Goal: Transaction & Acquisition: Obtain resource

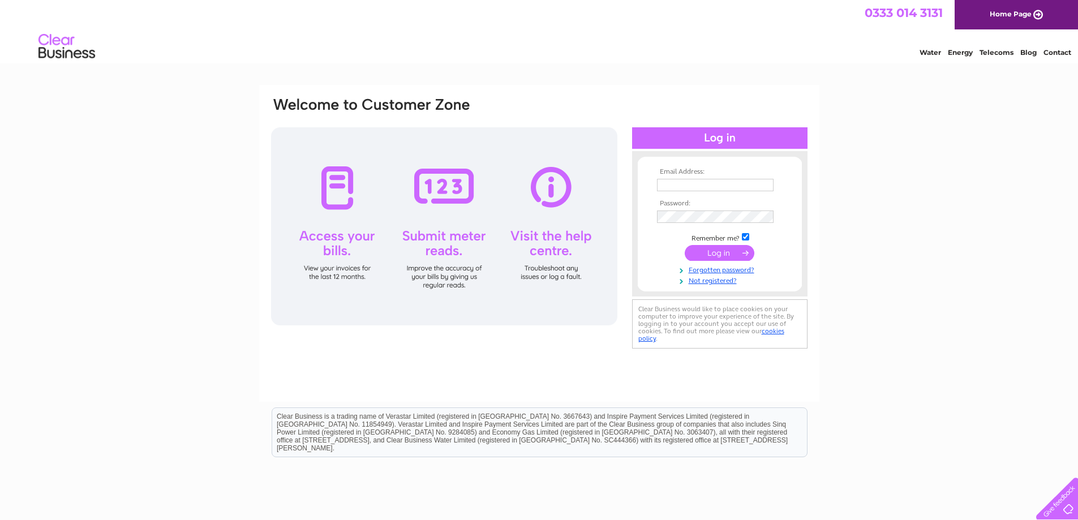
click at [669, 188] on input "text" at bounding box center [715, 185] width 117 height 12
type input "[PERSON_NAME][EMAIL_ADDRESS][DOMAIN_NAME]"
click at [685, 245] on input "submit" at bounding box center [720, 253] width 70 height 16
click at [722, 256] on input "submit" at bounding box center [720, 253] width 70 height 16
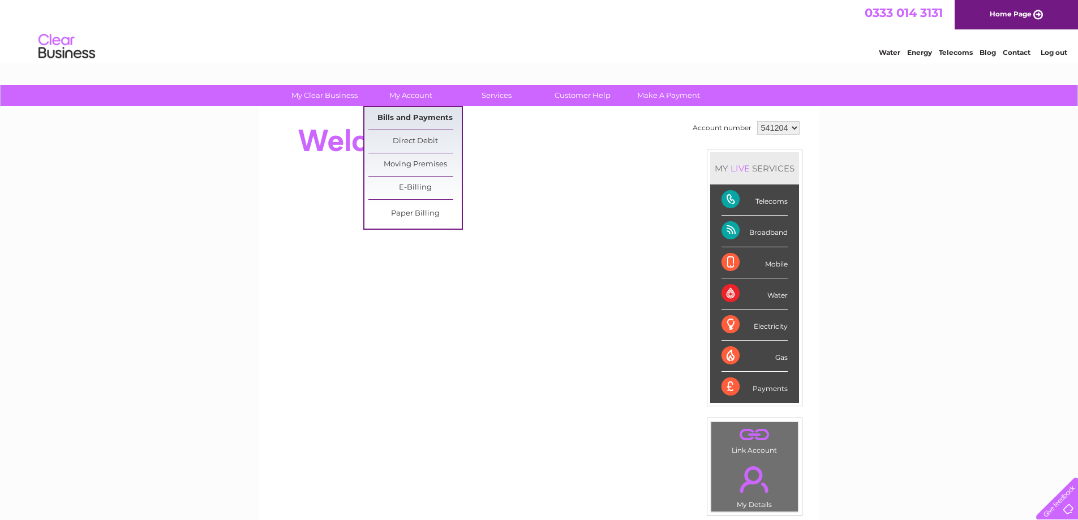
click at [406, 114] on link "Bills and Payments" at bounding box center [414, 118] width 93 height 23
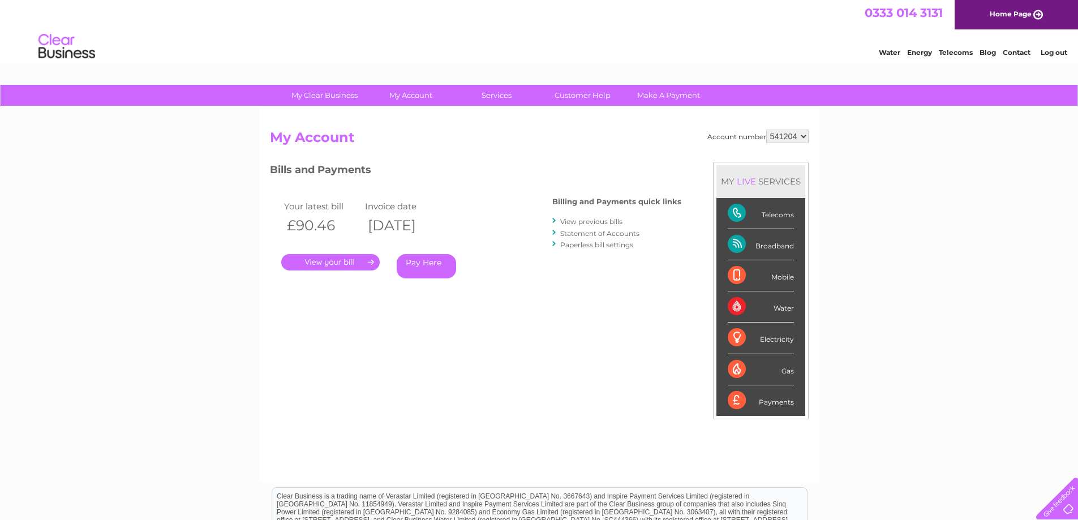
click at [332, 268] on link "." at bounding box center [330, 262] width 98 height 16
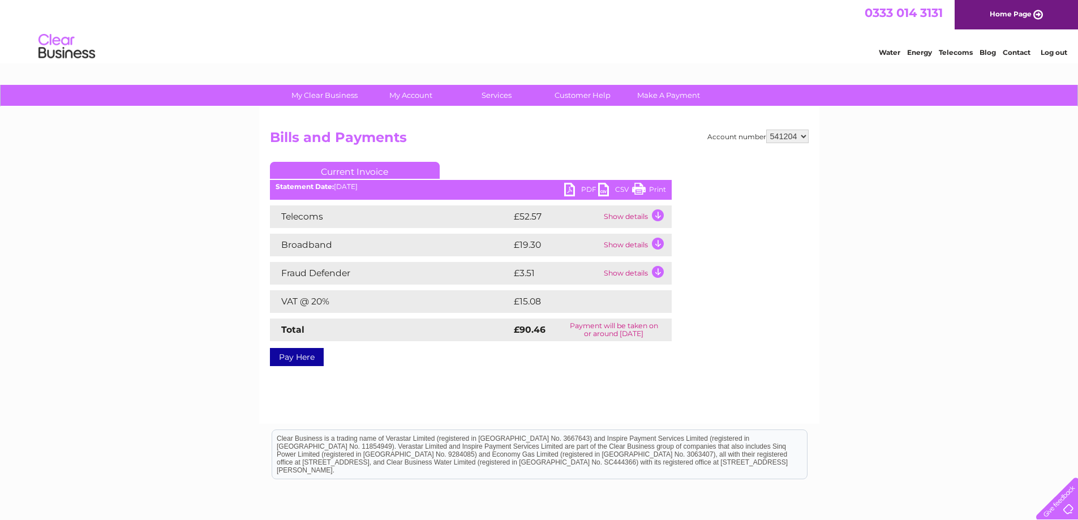
click at [590, 187] on link "PDF" at bounding box center [581, 191] width 34 height 16
